Goal: Task Accomplishment & Management: Complete application form

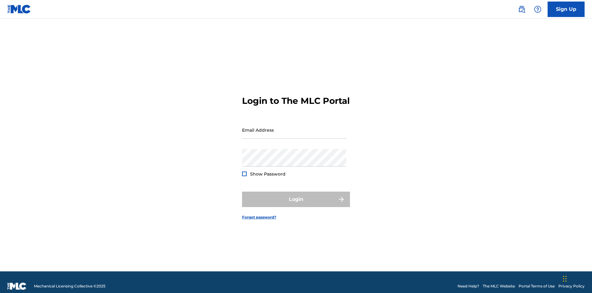
scroll to position [8, 0]
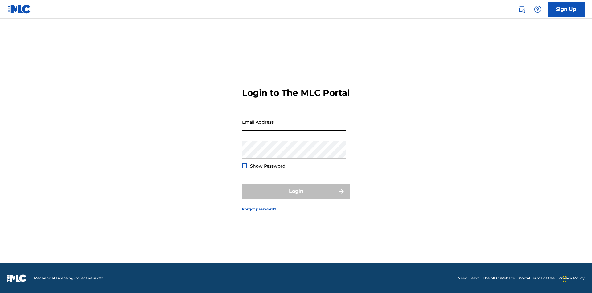
click at [294, 127] on input "Email Address" at bounding box center [294, 122] width 104 height 18
type input "[EMAIL_ADDRESS][DOMAIN_NAME]"
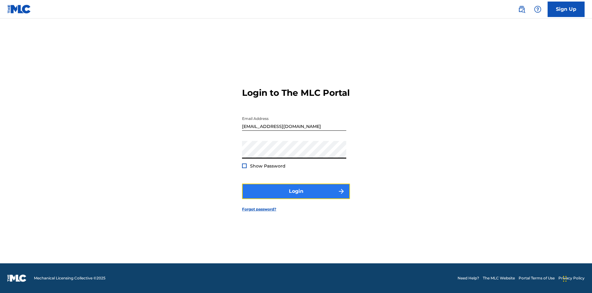
click at [296, 196] on button "Login" at bounding box center [296, 190] width 108 height 15
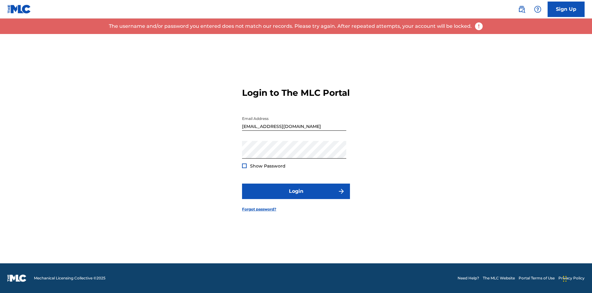
click at [294, 127] on input "[EMAIL_ADDRESS][DOMAIN_NAME]" at bounding box center [294, 122] width 104 height 18
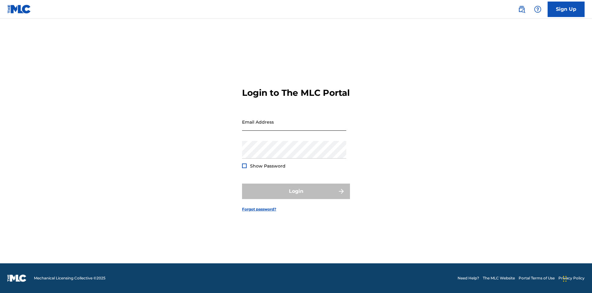
click at [294, 127] on input "Email Address" at bounding box center [294, 122] width 104 height 18
type input "[EMAIL_ADDRESS][DOMAIN_NAME]"
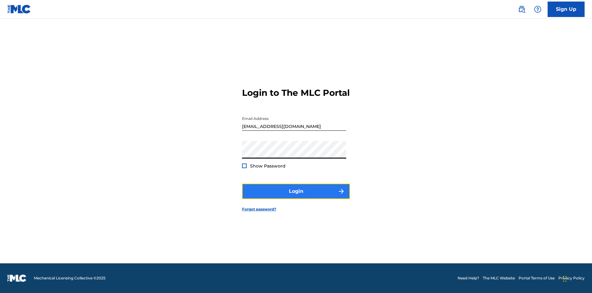
click at [296, 196] on button "Login" at bounding box center [296, 190] width 108 height 15
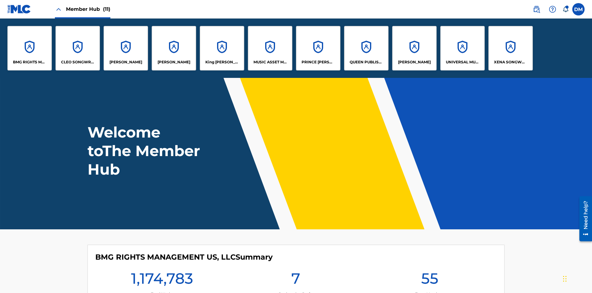
scroll to position [22, 0]
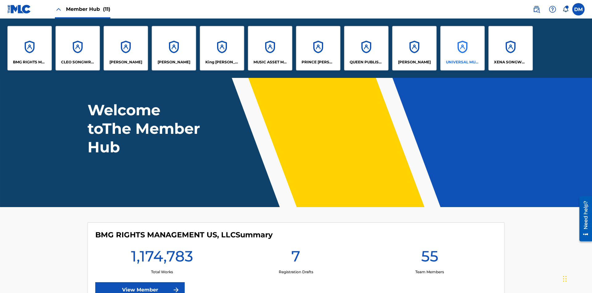
click at [463, 62] on p "UNIVERSAL MUSIC PUB GROUP" at bounding box center [463, 62] width 34 height 6
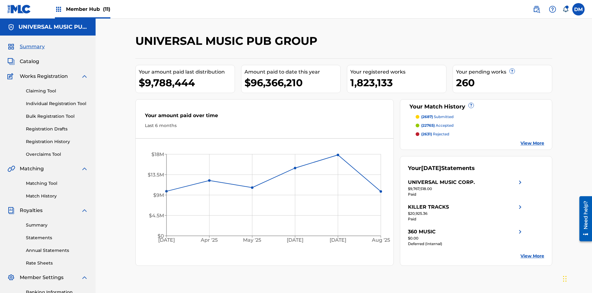
scroll to position [63, 0]
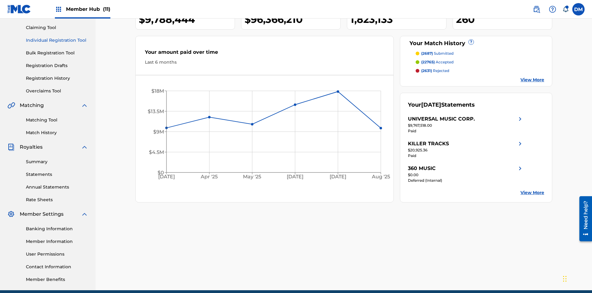
click at [57, 40] on link "Individual Registration Tool" at bounding box center [57, 40] width 62 height 6
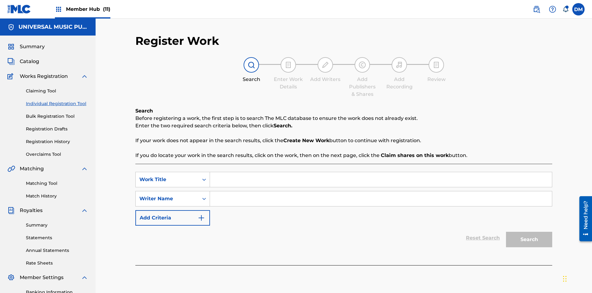
scroll to position [90, 0]
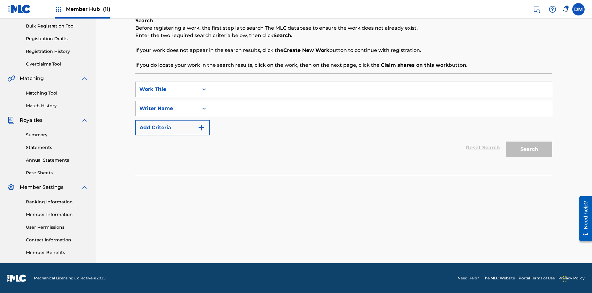
click at [381, 89] on input "Search Form" at bounding box center [381, 89] width 342 height 15
type input "My Favorite Dummy Music Work"
click at [381, 108] on input "Search Form" at bounding box center [381, 108] width 342 height 15
type input "1234567890"
click at [530, 149] on button "Search" at bounding box center [529, 148] width 46 height 15
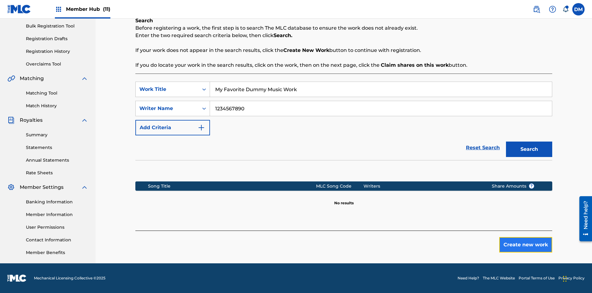
click at [526, 244] on button "Create new work" at bounding box center [526, 244] width 53 height 15
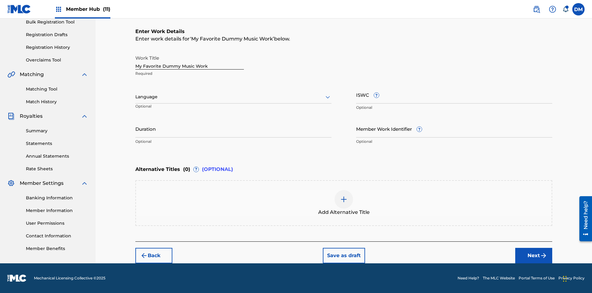
scroll to position [0, 0]
click at [534, 255] on button "Next" at bounding box center [534, 254] width 37 height 15
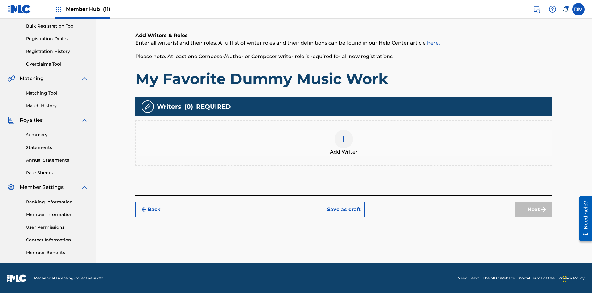
click at [344, 142] on img at bounding box center [343, 138] width 7 height 7
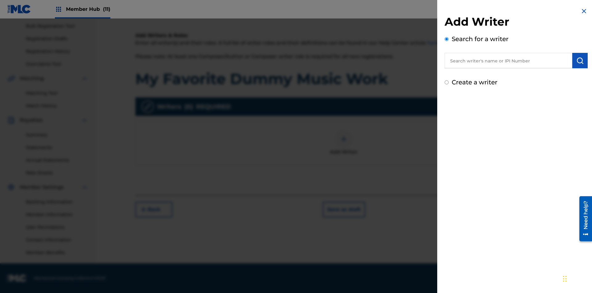
click at [509, 60] on input "text" at bounding box center [509, 60] width 128 height 15
type input "[PERSON_NAME]"
click at [580, 60] on img "submit" at bounding box center [580, 60] width 7 height 7
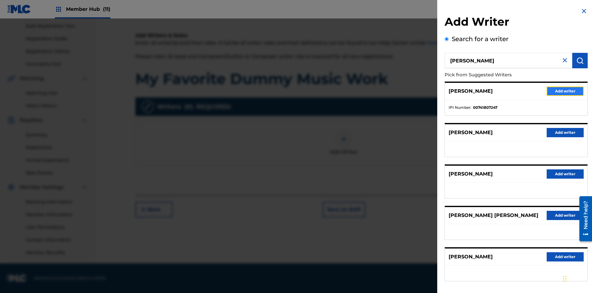
click at [566, 91] on button "Add writer" at bounding box center [565, 90] width 37 height 9
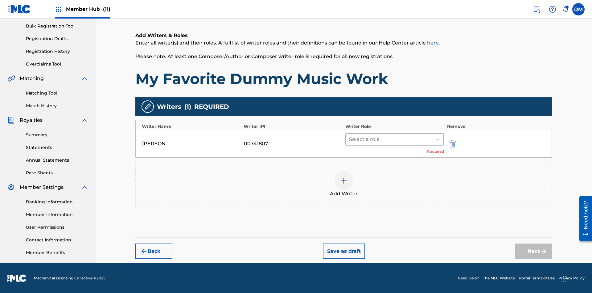
click at [350, 139] on input "text" at bounding box center [349, 138] width 1 height 7
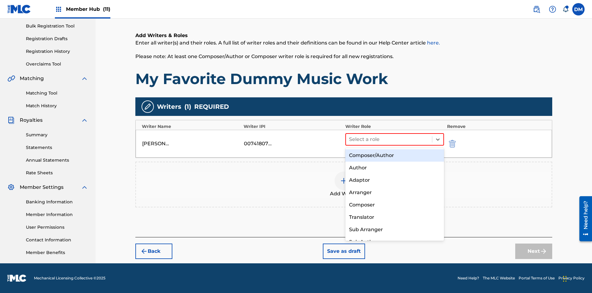
click at [395, 204] on div "Composer" at bounding box center [395, 204] width 99 height 12
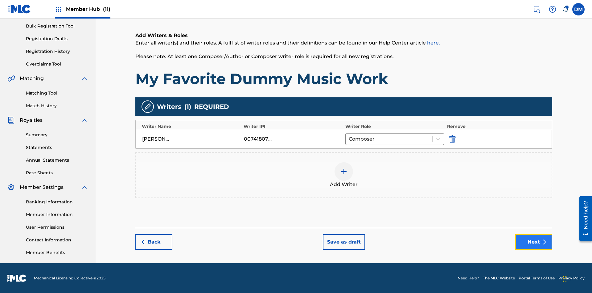
click at [534, 242] on button "Next" at bounding box center [534, 241] width 37 height 15
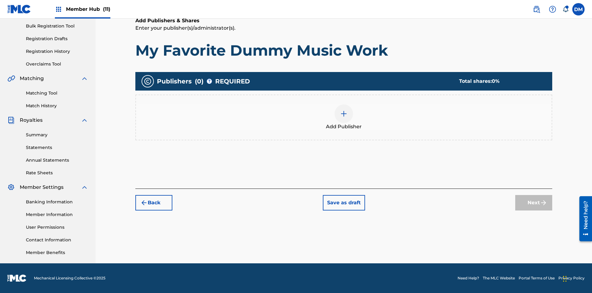
click at [344, 113] on img at bounding box center [343, 113] width 7 height 7
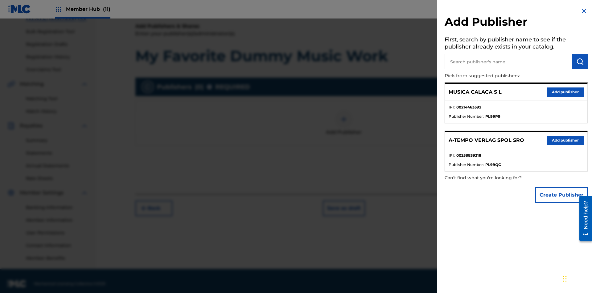
click at [509, 61] on input "text" at bounding box center [509, 61] width 128 height 15
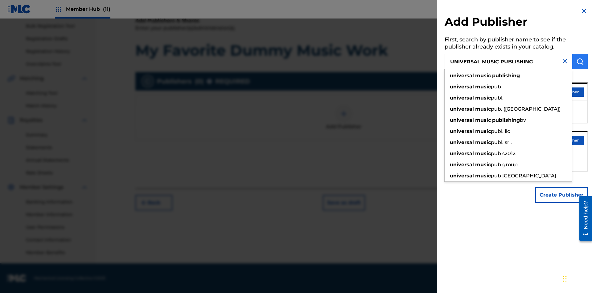
type input "UNIVERSAL MUSIC PUBLISHING"
click at [580, 61] on img "submit" at bounding box center [580, 61] width 7 height 7
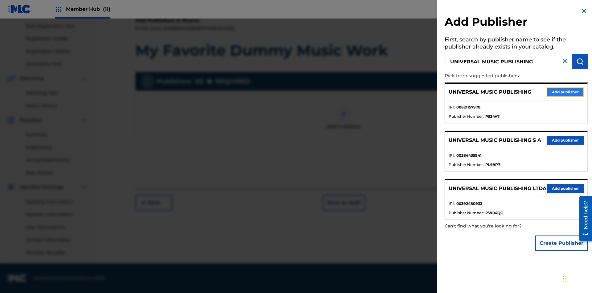
click at [566, 92] on button "Add publisher" at bounding box center [565, 91] width 37 height 9
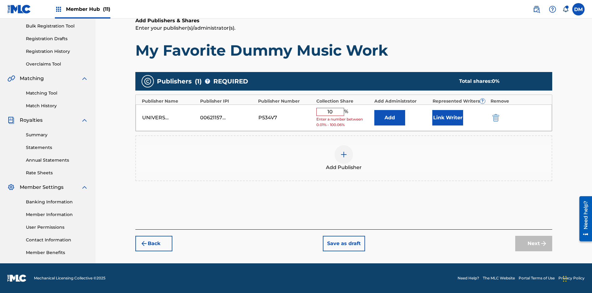
type input "100"
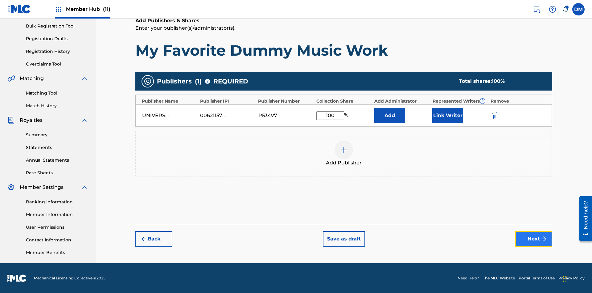
click at [534, 239] on button "Next" at bounding box center [534, 238] width 37 height 15
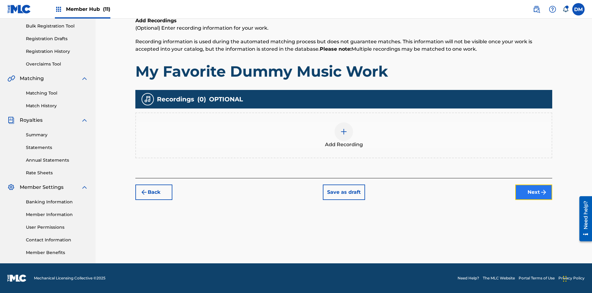
click at [534, 192] on button "Next" at bounding box center [534, 191] width 37 height 15
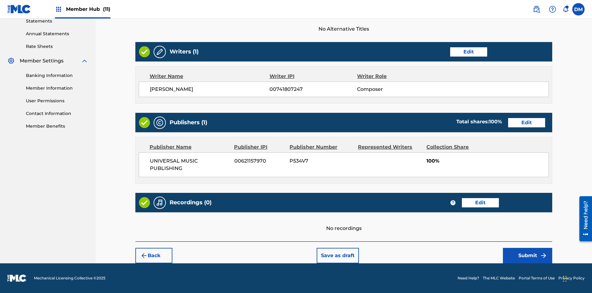
scroll to position [0, 0]
